Goal: Task Accomplishment & Management: Manage account settings

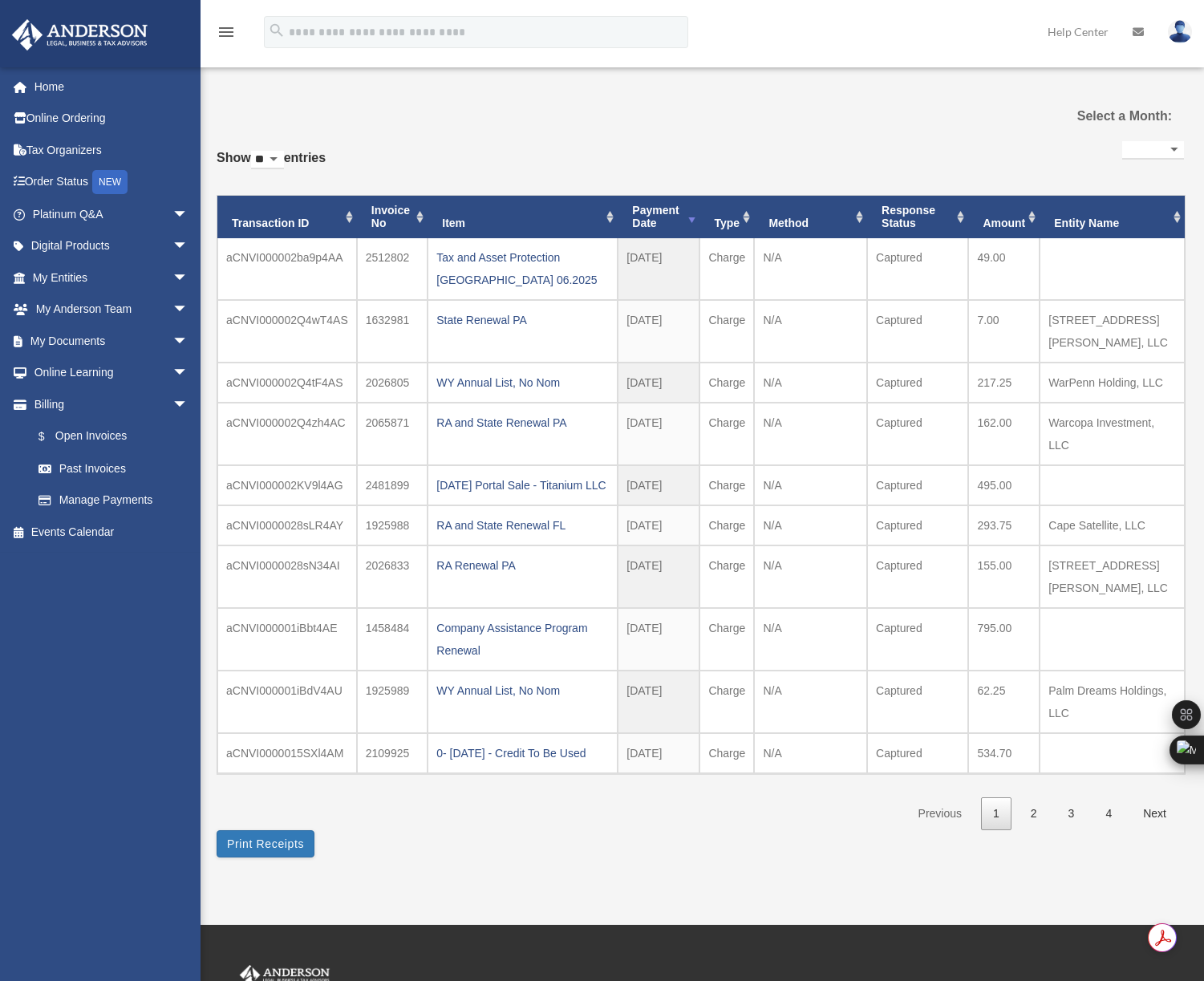
select select
click at [589, 109] on div "**********" at bounding box center [700, 476] width 968 height 762
click at [172, 374] on span "arrow_drop_down" at bounding box center [188, 373] width 32 height 33
click at [90, 407] on link "Courses" at bounding box center [118, 405] width 190 height 32
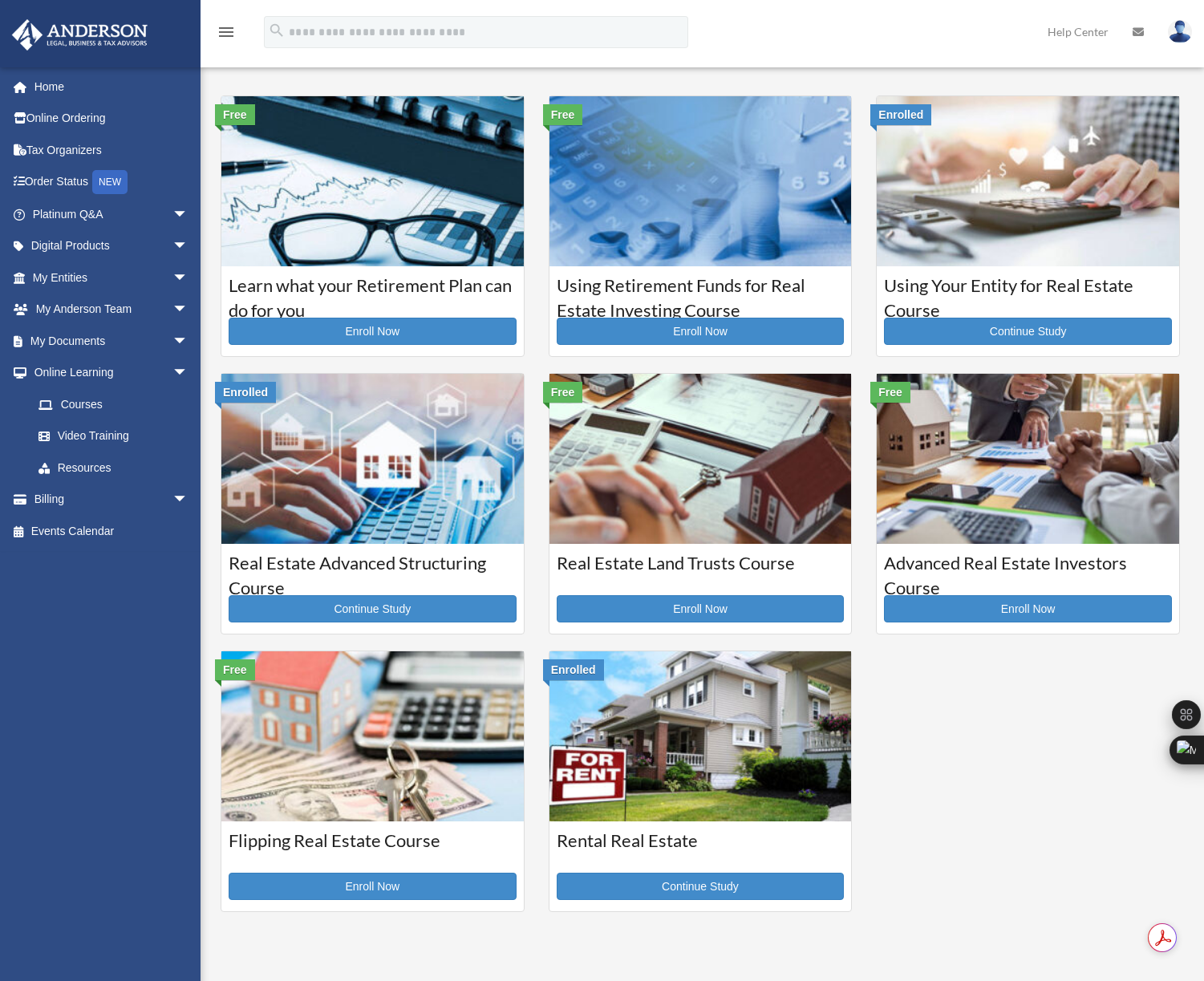
click at [1174, 26] on img at bounding box center [1180, 32] width 24 height 24
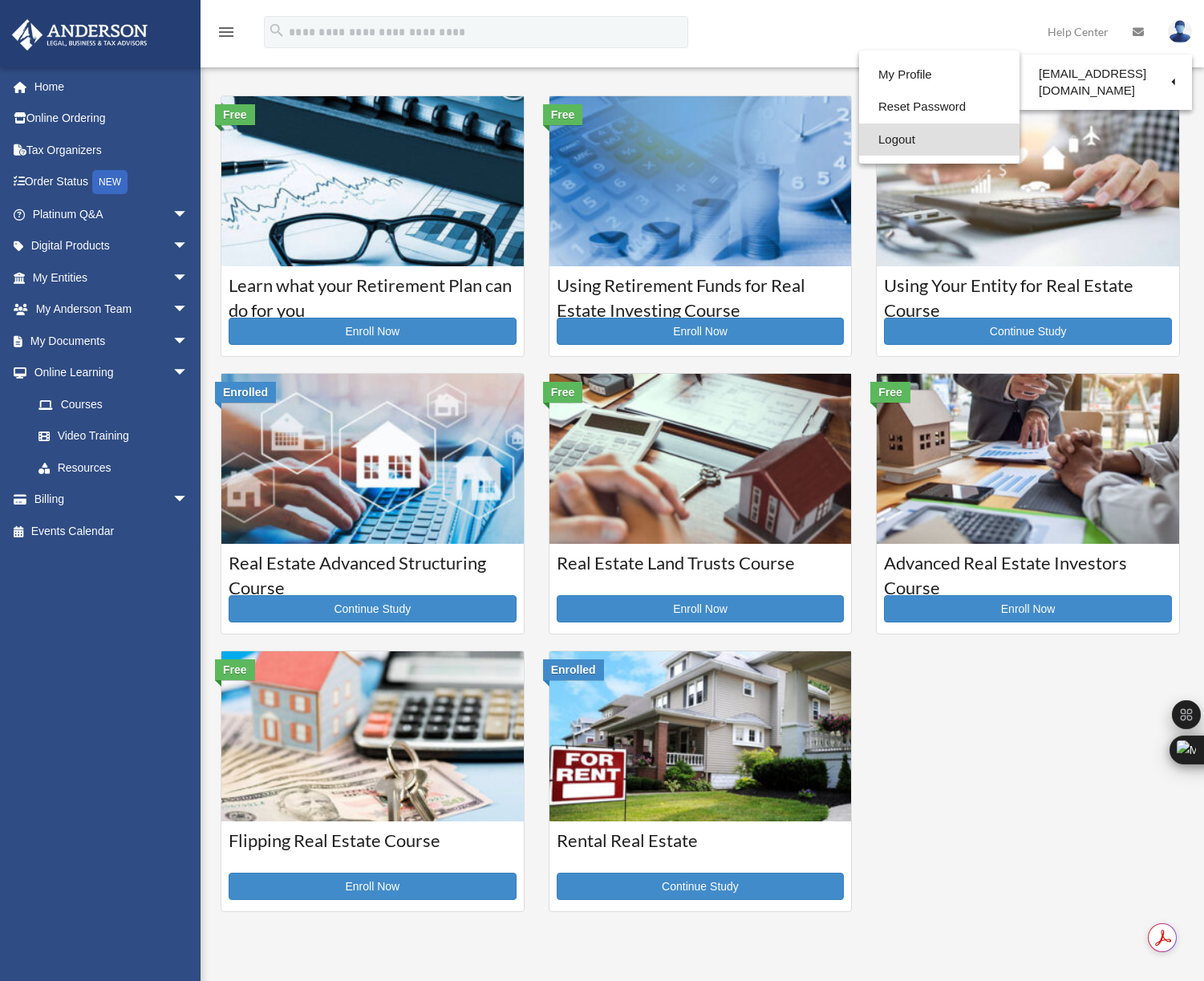
click at [887, 142] on link "Logout" at bounding box center [939, 140] width 161 height 33
